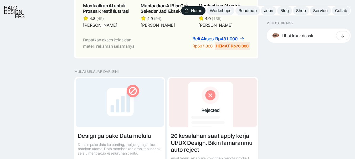
scroll to position [560, 0]
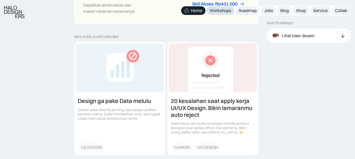
click at [224, 12] on div "Workshops" at bounding box center [220, 11] width 22 height 6
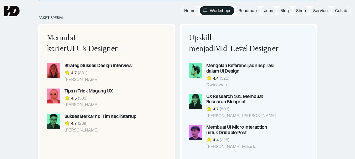
scroll to position [280, 0]
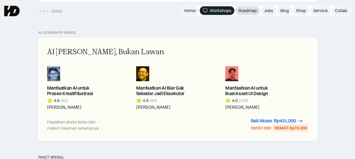
click at [257, 13] on link "Roadmap" at bounding box center [247, 10] width 24 height 9
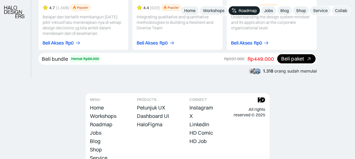
scroll to position [1015, 0]
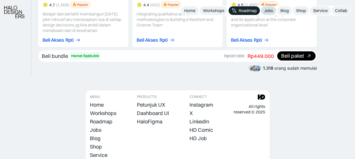
click at [268, 12] on div "Jobs" at bounding box center [268, 11] width 9 height 6
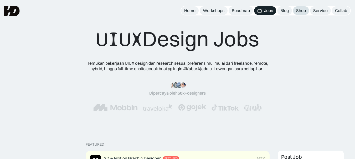
click at [295, 11] on link "Shop" at bounding box center [301, 10] width 16 height 9
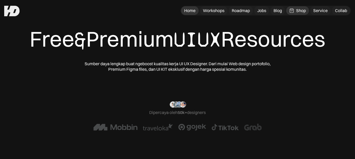
click at [186, 9] on div "Home" at bounding box center [189, 11] width 11 height 6
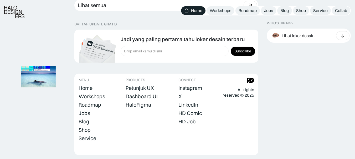
scroll to position [1541, 0]
